Goal: Task Accomplishment & Management: Use online tool/utility

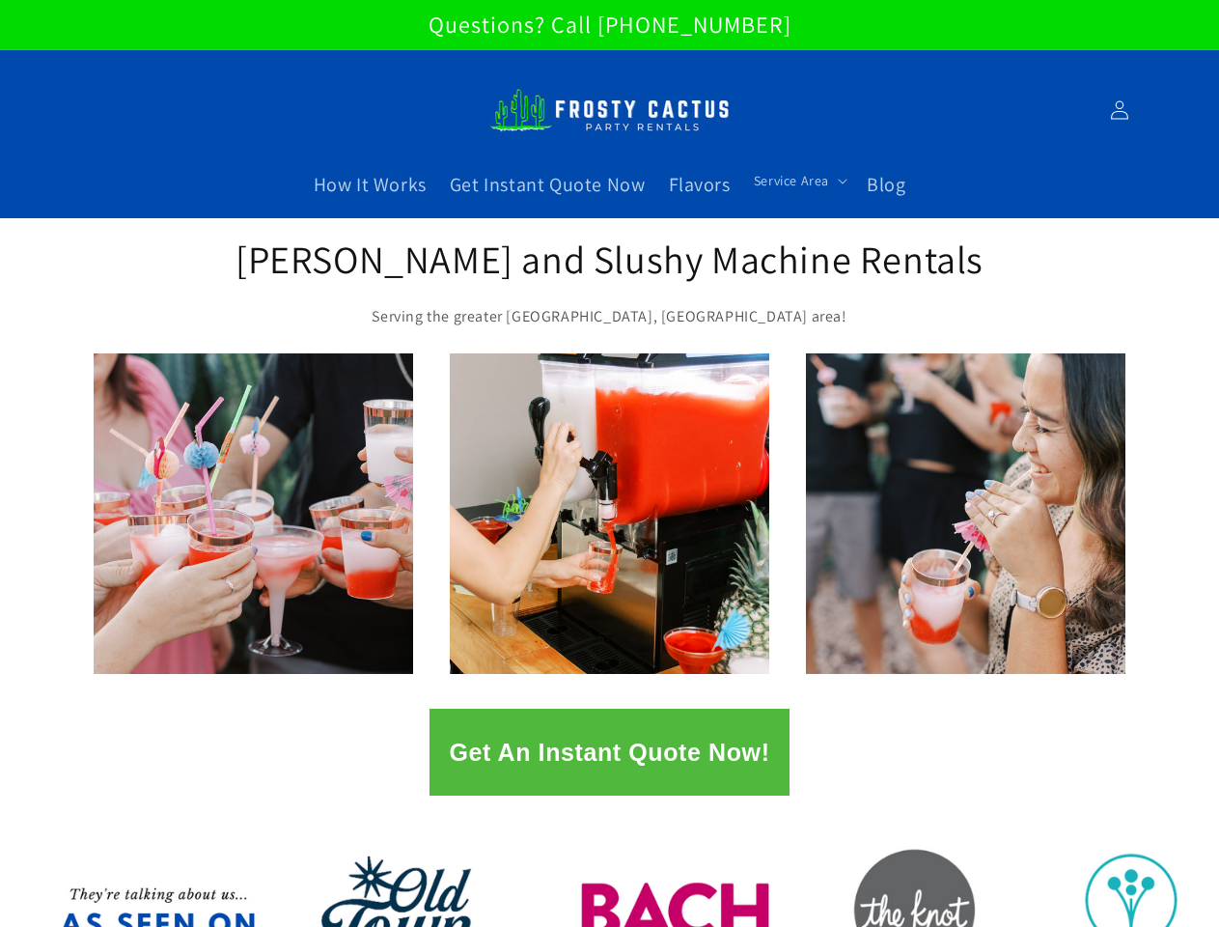
click at [796, 180] on span "Service Area" at bounding box center [791, 180] width 75 height 17
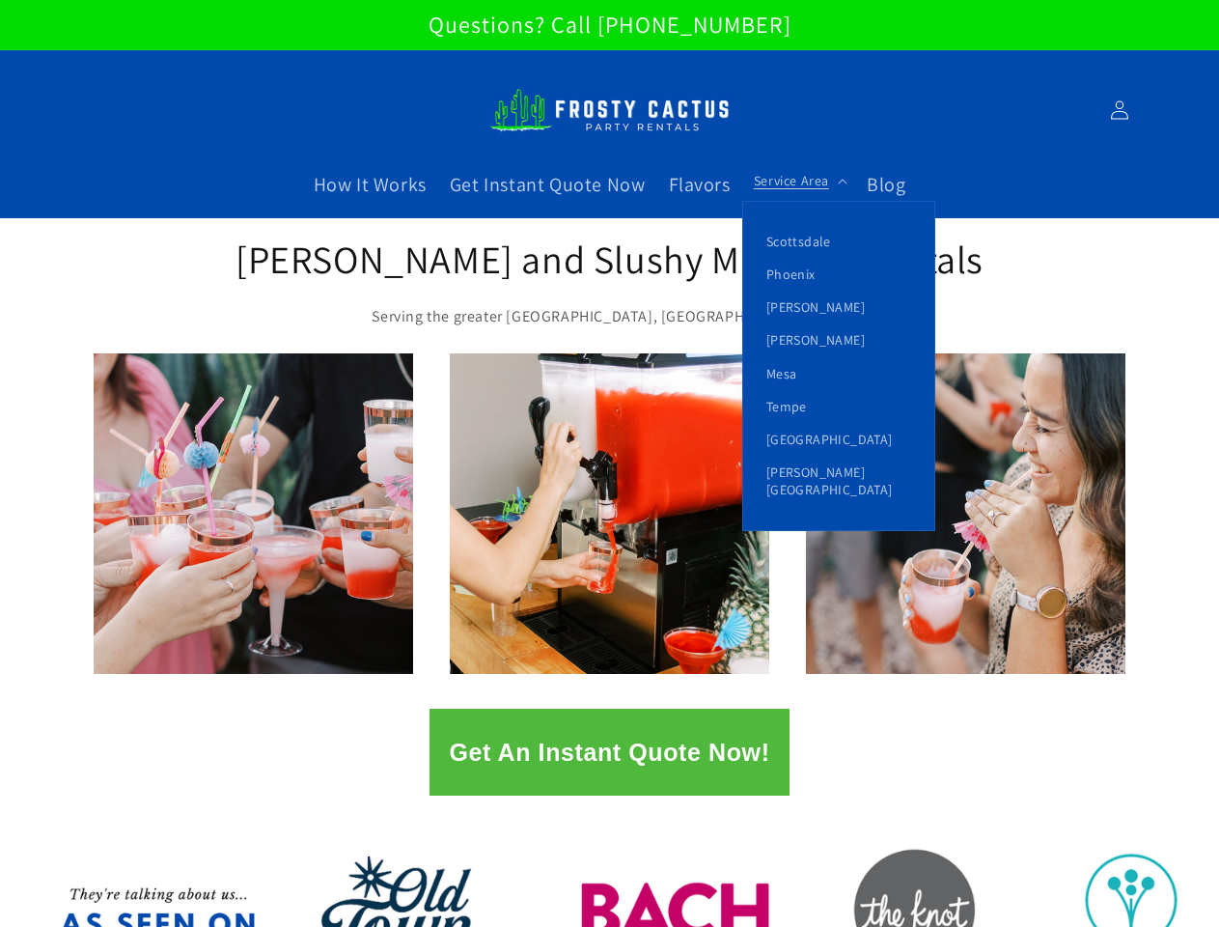
click at [609, 752] on button "Get An Instant Quote Now!" at bounding box center [608, 751] width 359 height 87
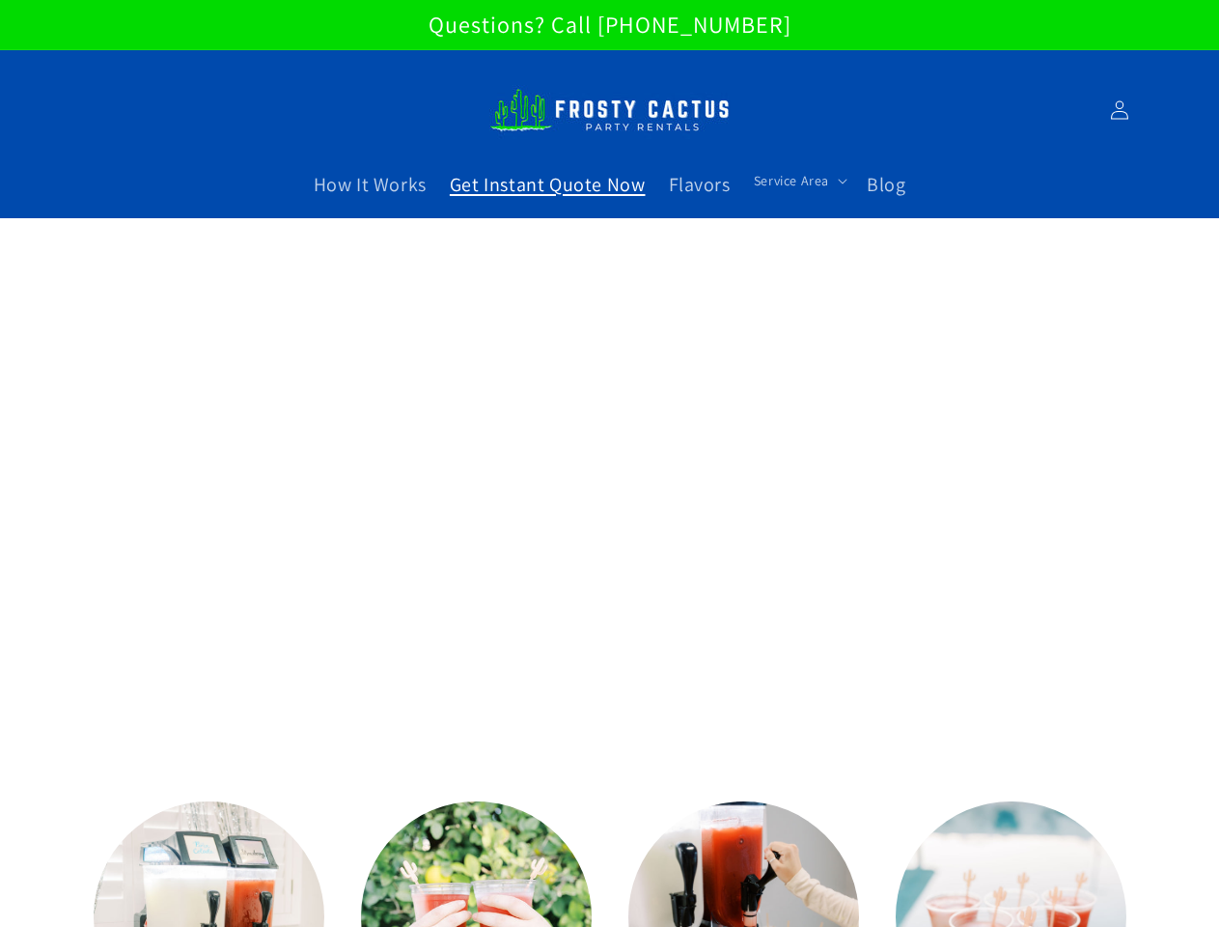
click at [796, 180] on span "Service Area" at bounding box center [791, 180] width 75 height 17
